Goal: Task Accomplishment & Management: Complete application form

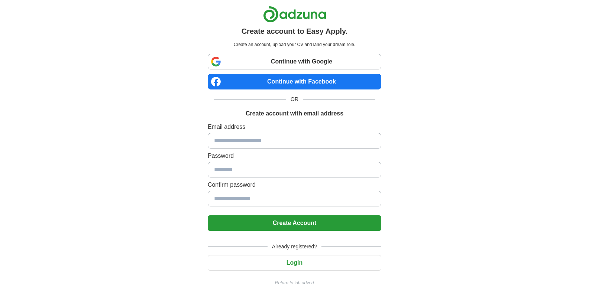
click at [278, 148] on input at bounding box center [295, 141] width 174 height 16
type input "**********"
click at [340, 230] on button "Create Account" at bounding box center [295, 224] width 174 height 16
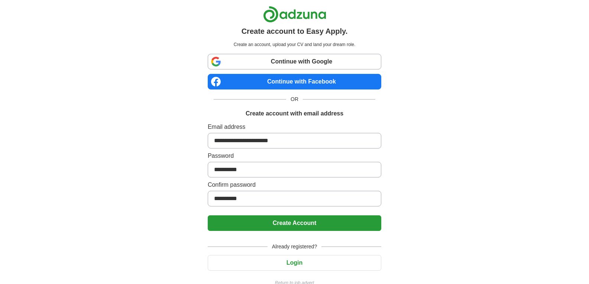
click at [346, 227] on button "Create Account" at bounding box center [295, 224] width 174 height 16
